Goal: Navigation & Orientation: Find specific page/section

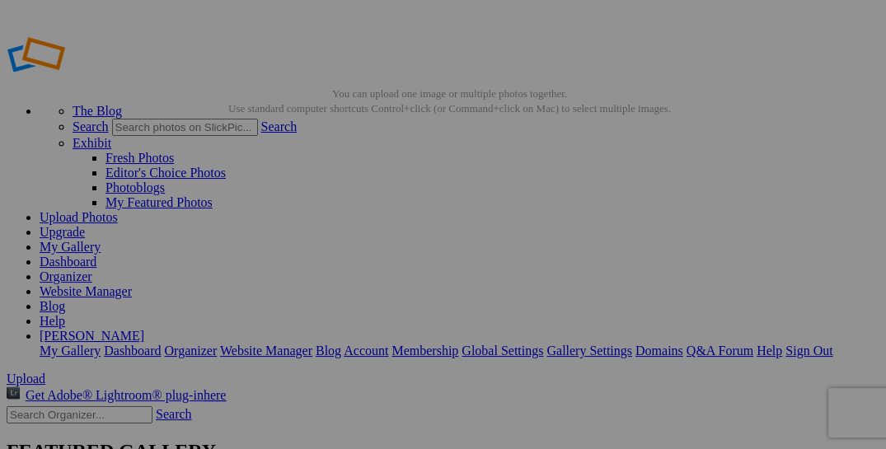
click at [144, 329] on link "[PERSON_NAME]" at bounding box center [92, 336] width 105 height 14
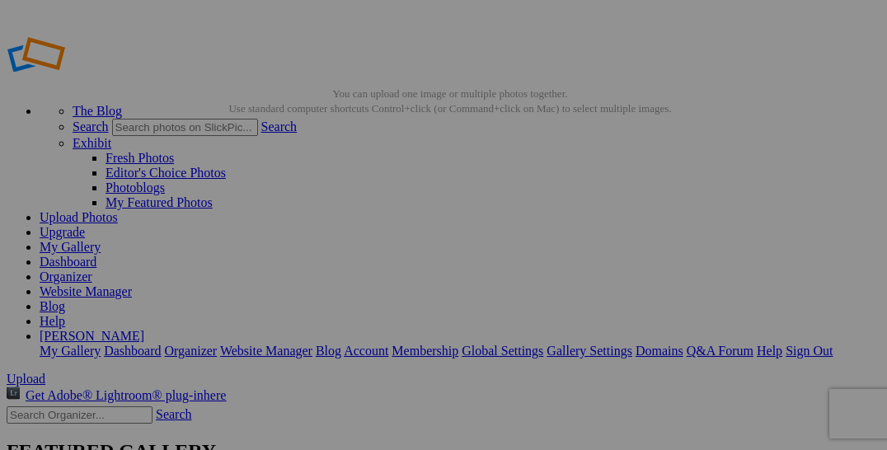
click at [101, 240] on link "My Gallery" at bounding box center [70, 247] width 61 height 14
